Goal: Navigation & Orientation: Find specific page/section

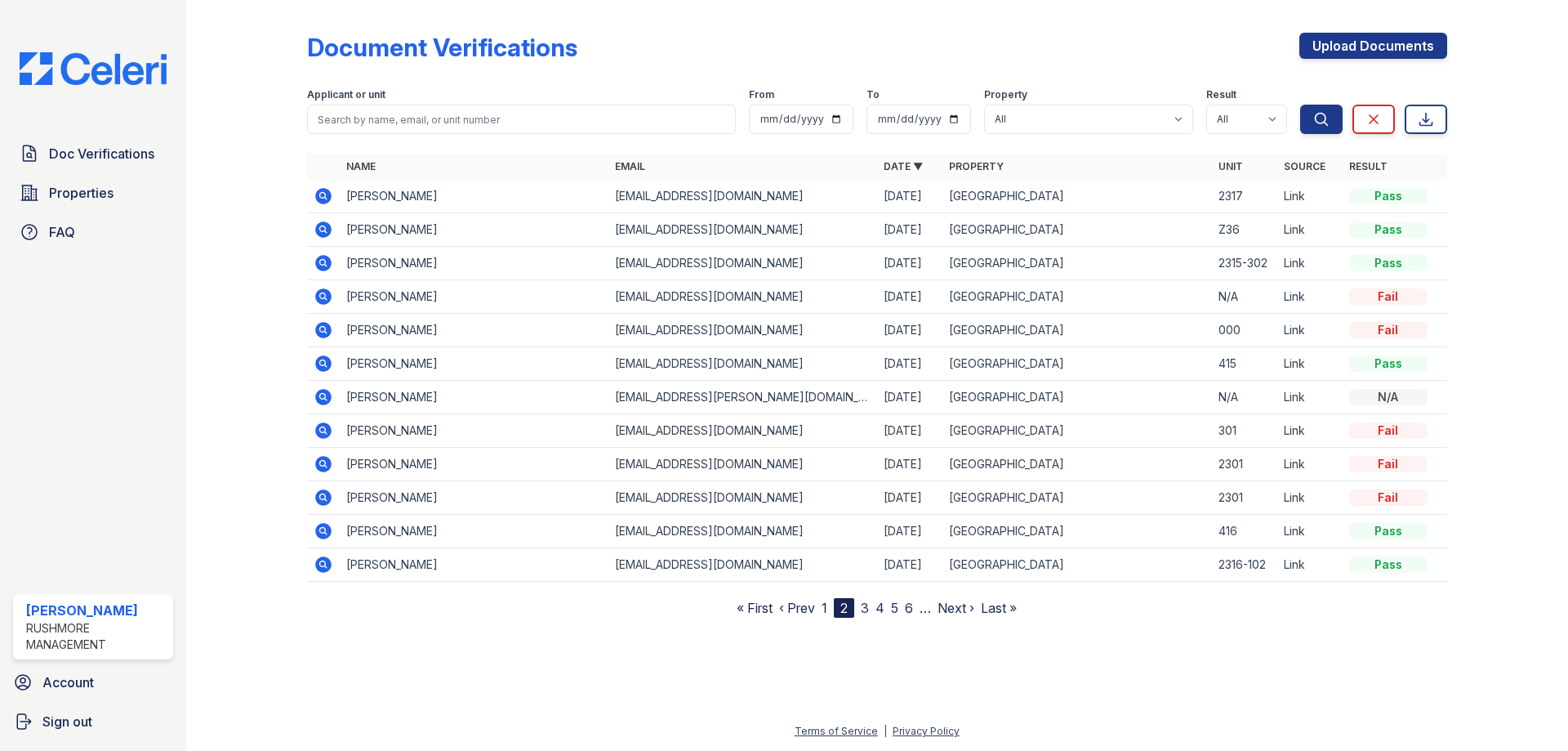
click at [142, 77] on img at bounding box center [93, 69] width 173 height 33
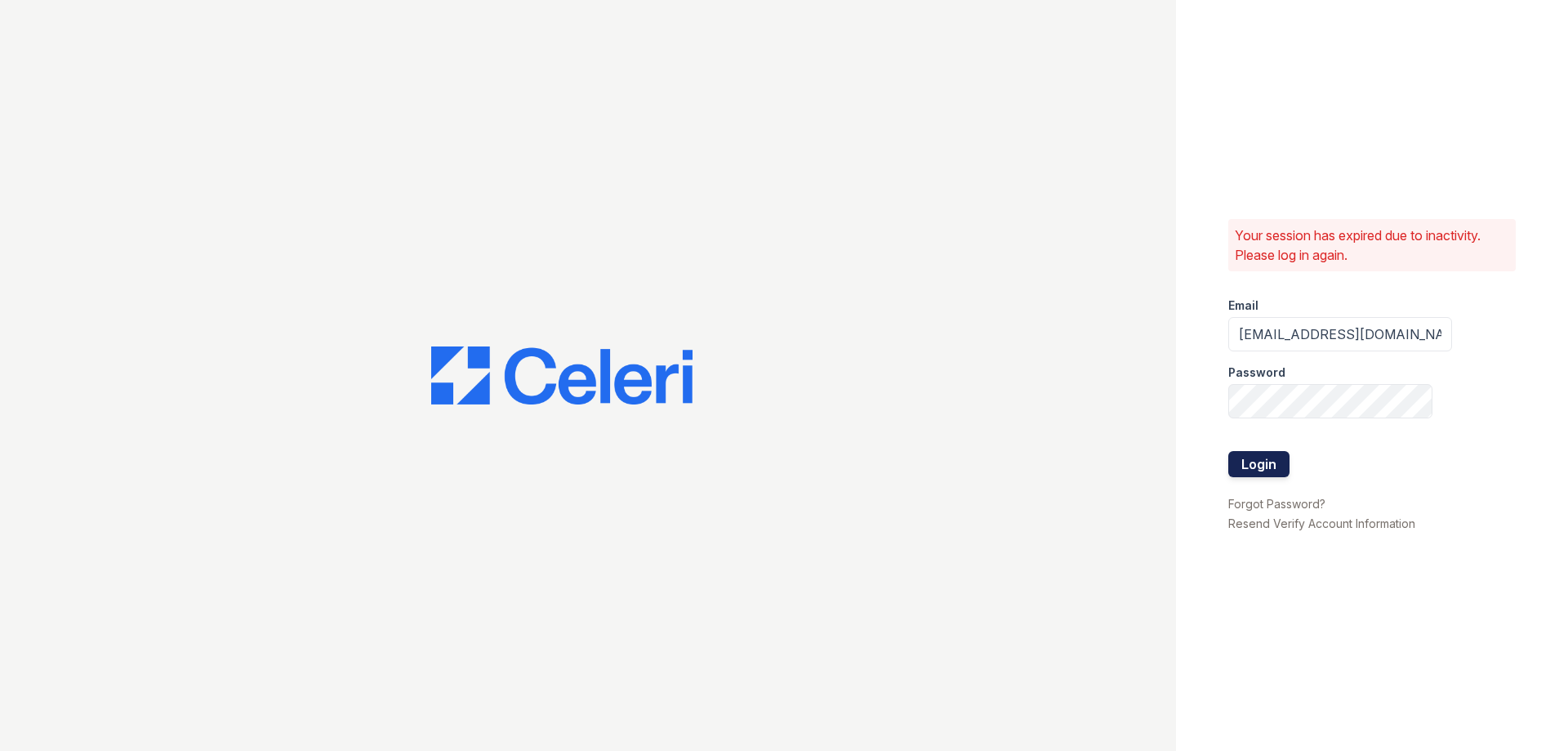
click at [1270, 466] on button "Login" at bounding box center [1259, 464] width 61 height 26
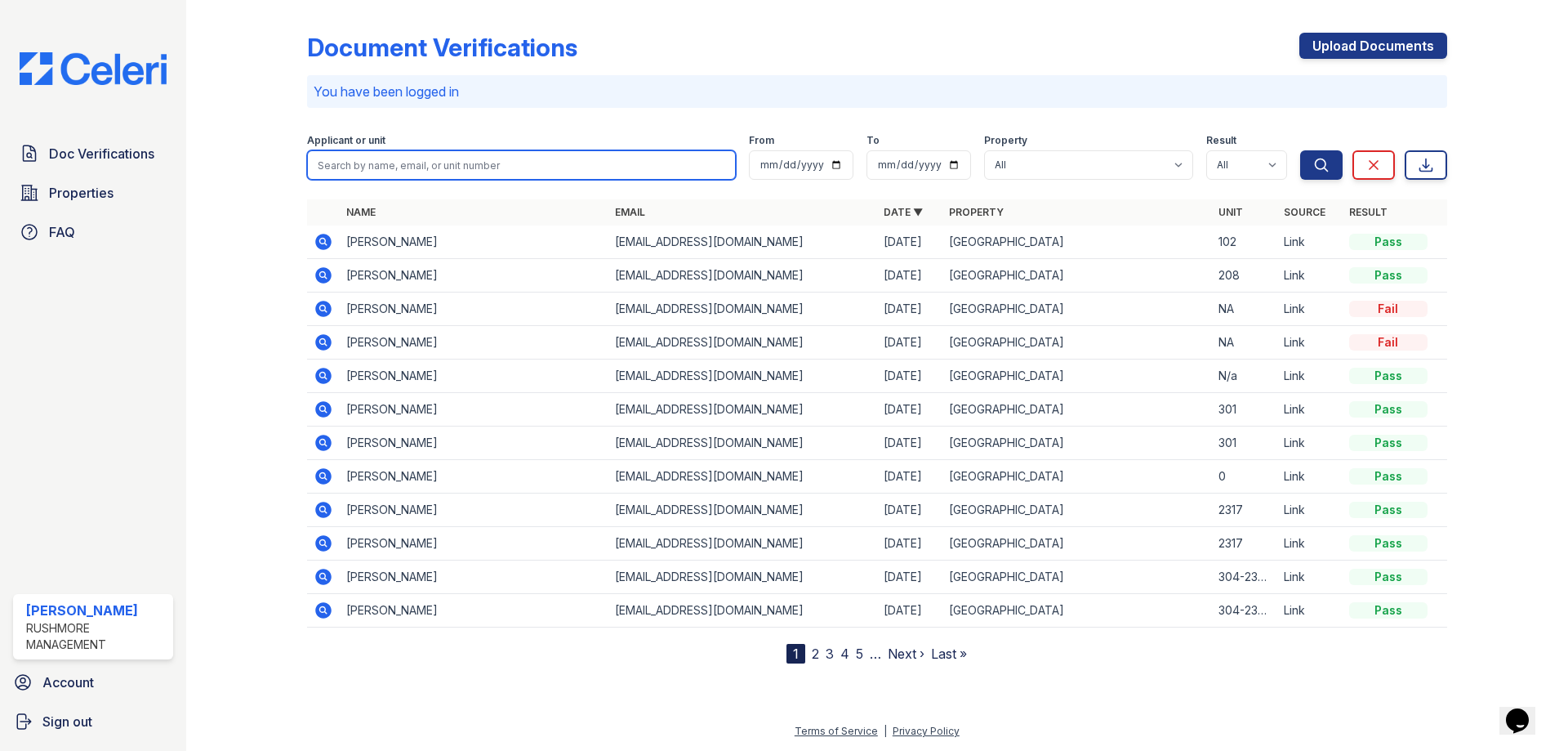
click at [387, 167] on input "search" at bounding box center [521, 165] width 429 height 29
